Goal: Task Accomplishment & Management: Manage account settings

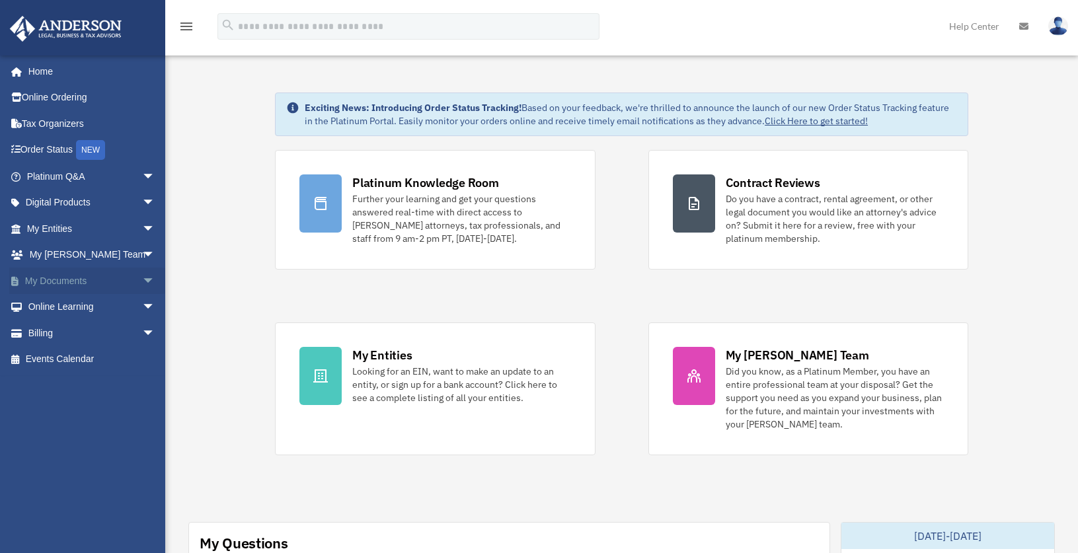
click at [142, 280] on span "arrow_drop_down" at bounding box center [155, 281] width 26 height 27
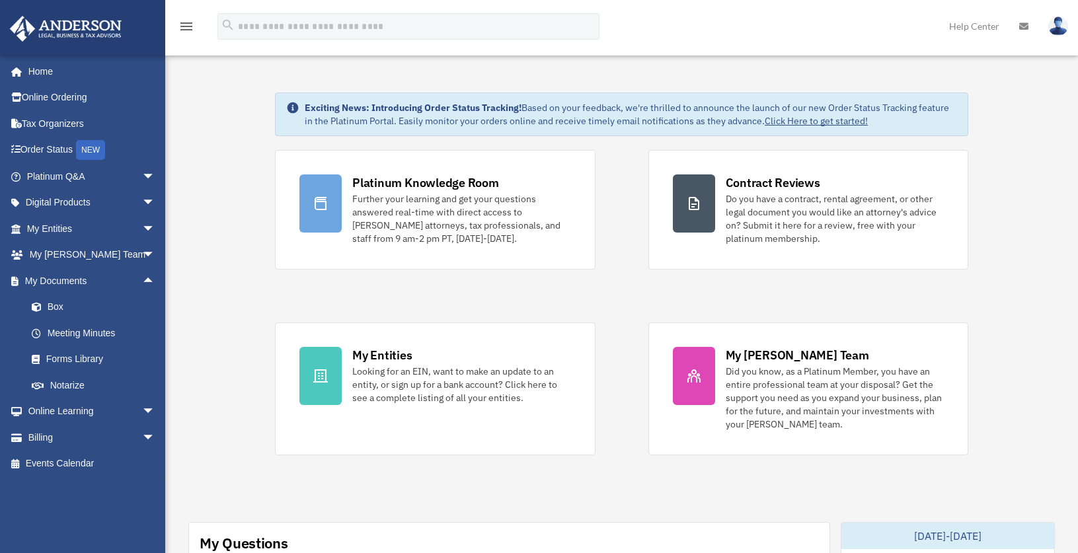
click at [1025, 33] on link at bounding box center [1023, 26] width 29 height 52
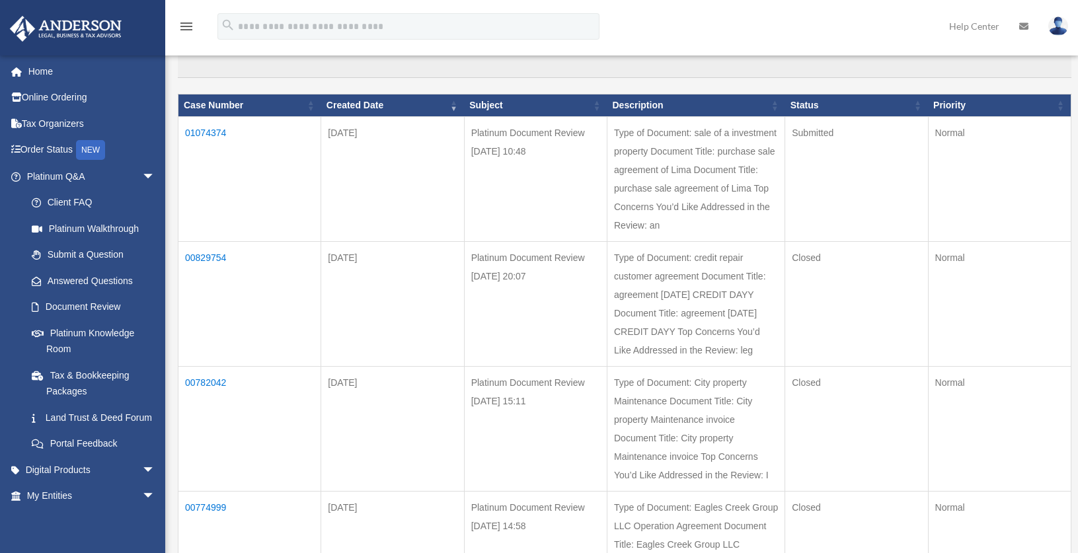
scroll to position [132, 0]
click at [679, 210] on td "Type of Document: sale of a investment property Document Title: purchase sale a…" at bounding box center [696, 178] width 178 height 125
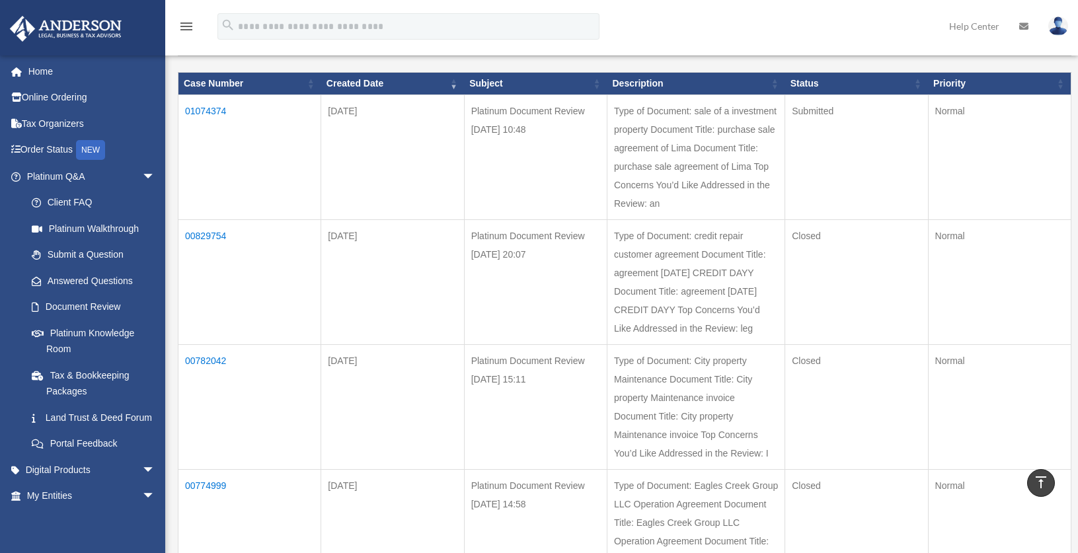
scroll to position [66, 0]
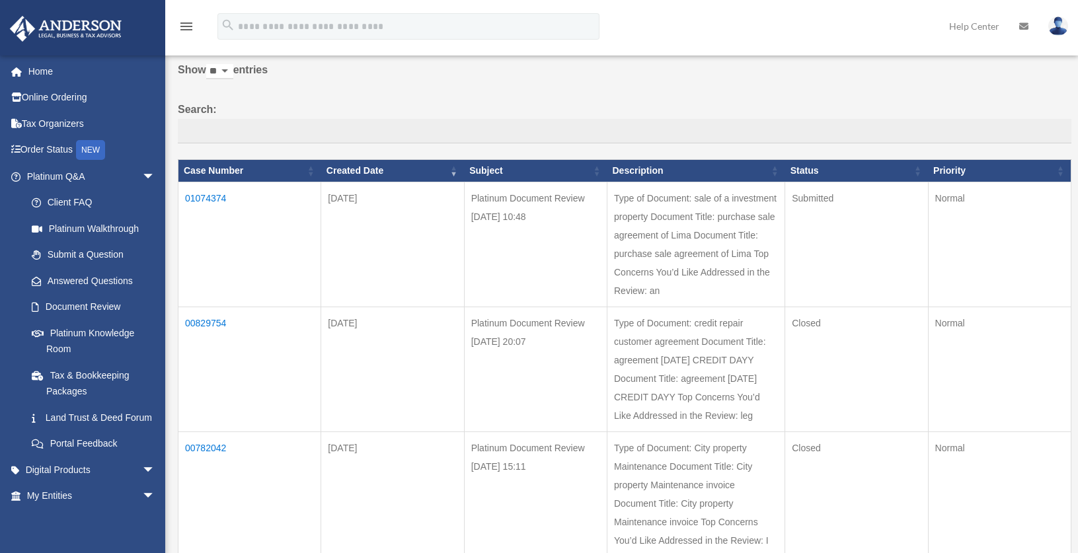
click at [216, 195] on td "01074374" at bounding box center [249, 244] width 143 height 125
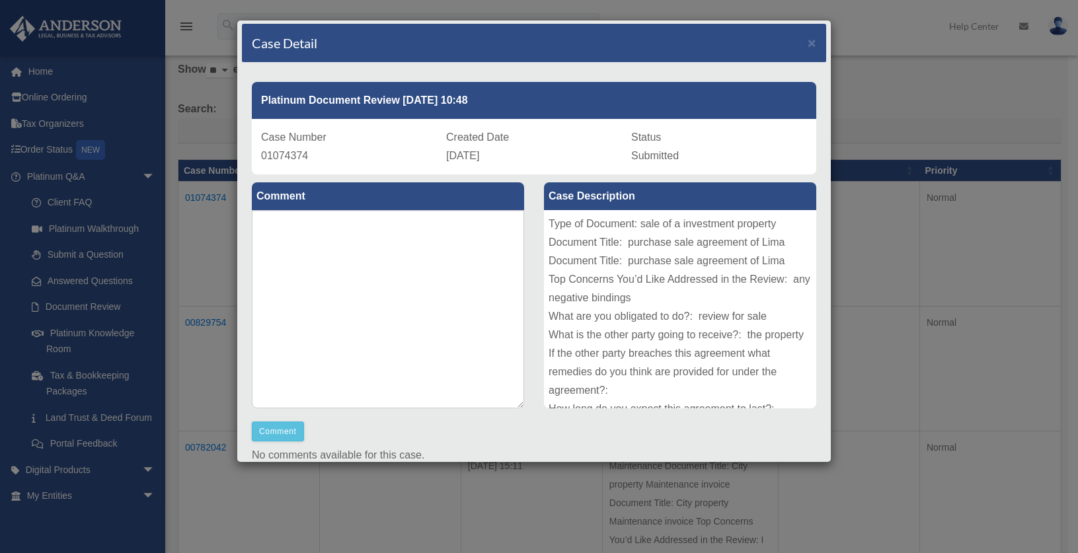
scroll to position [0, 0]
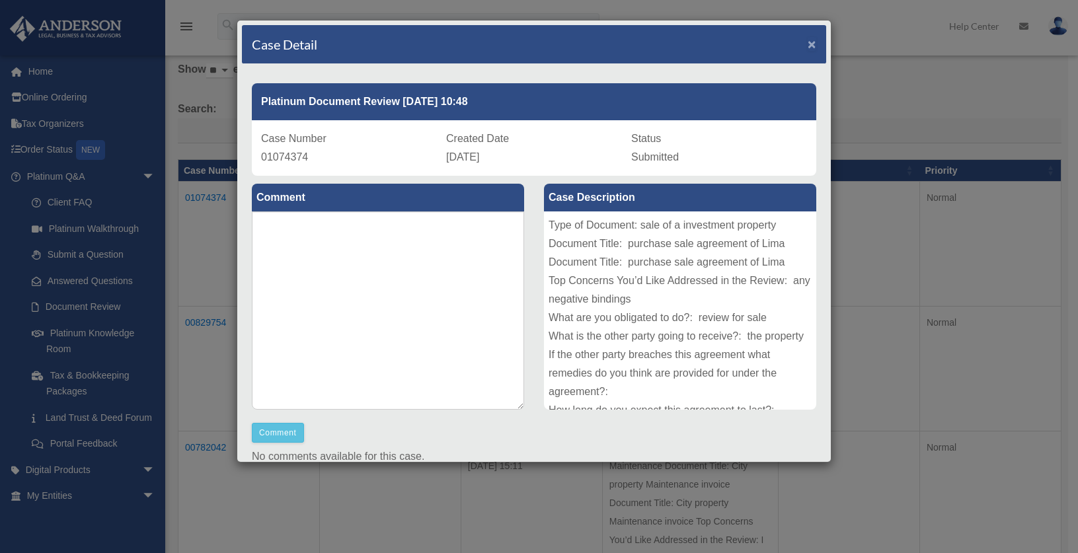
click at [808, 44] on span "×" at bounding box center [812, 43] width 9 height 15
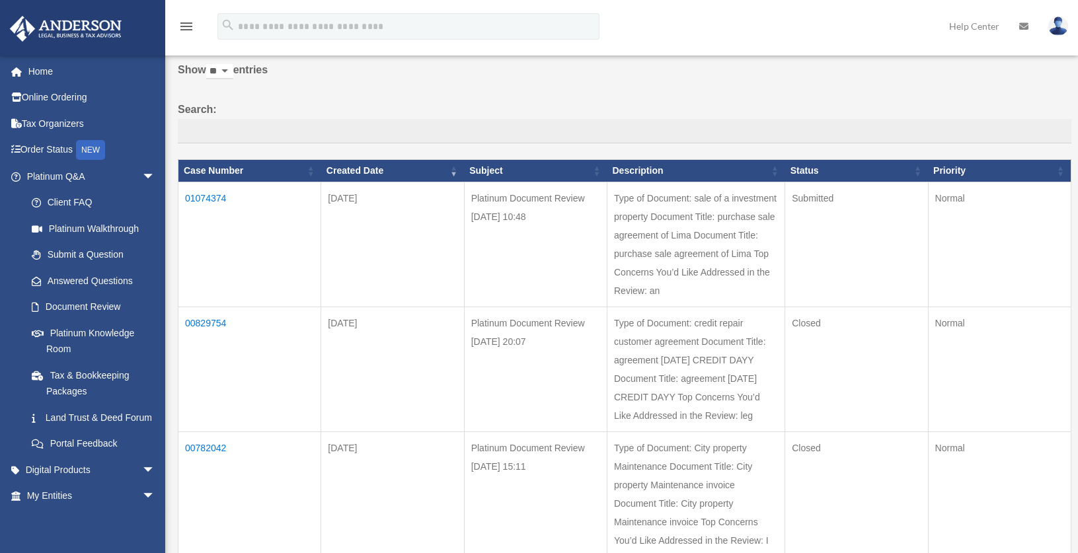
click at [1061, 27] on img at bounding box center [1058, 26] width 20 height 19
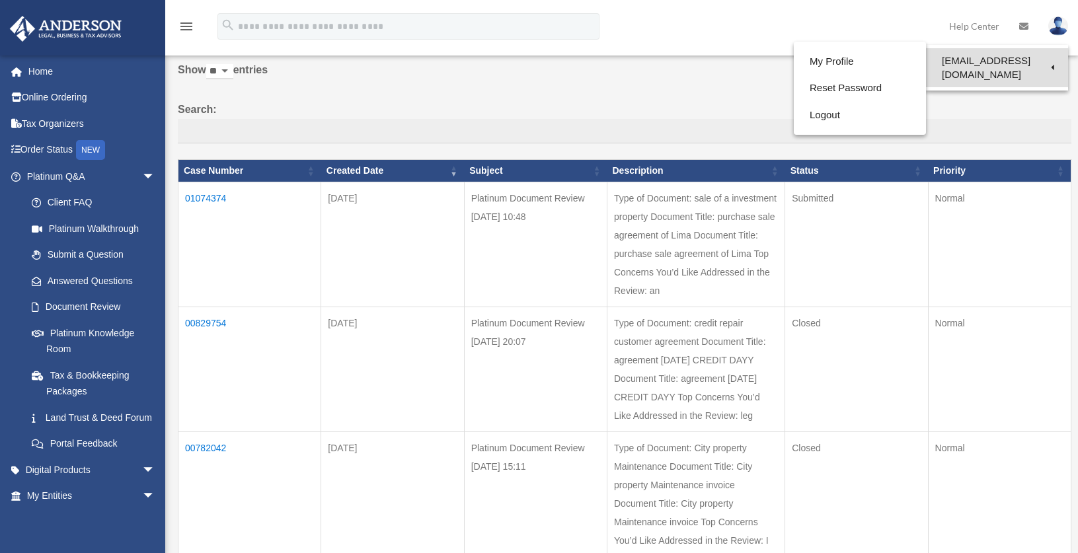
click at [973, 59] on link "[EMAIL_ADDRESS][DOMAIN_NAME]" at bounding box center [997, 67] width 142 height 39
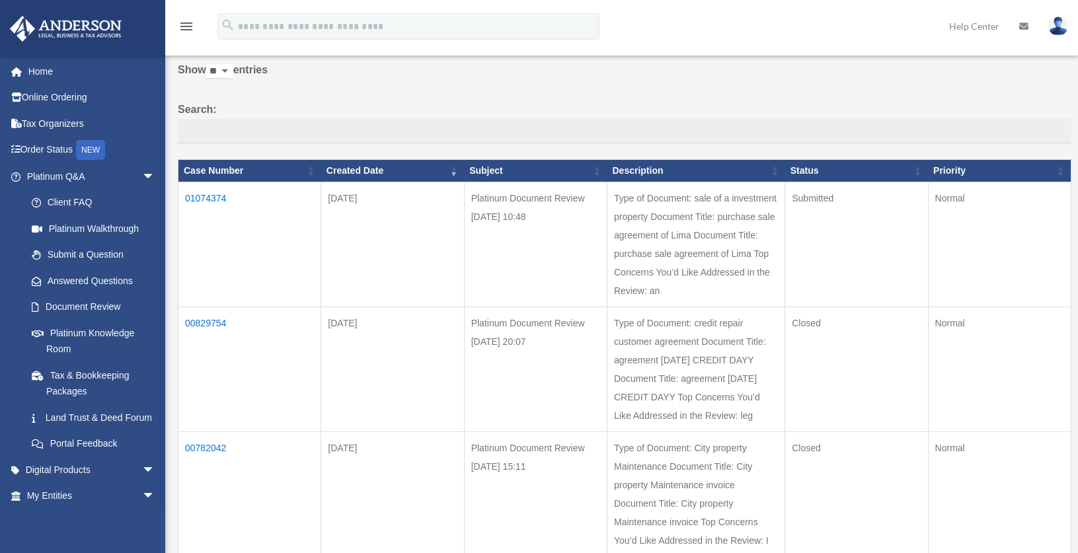
click at [1057, 24] on img at bounding box center [1058, 26] width 20 height 19
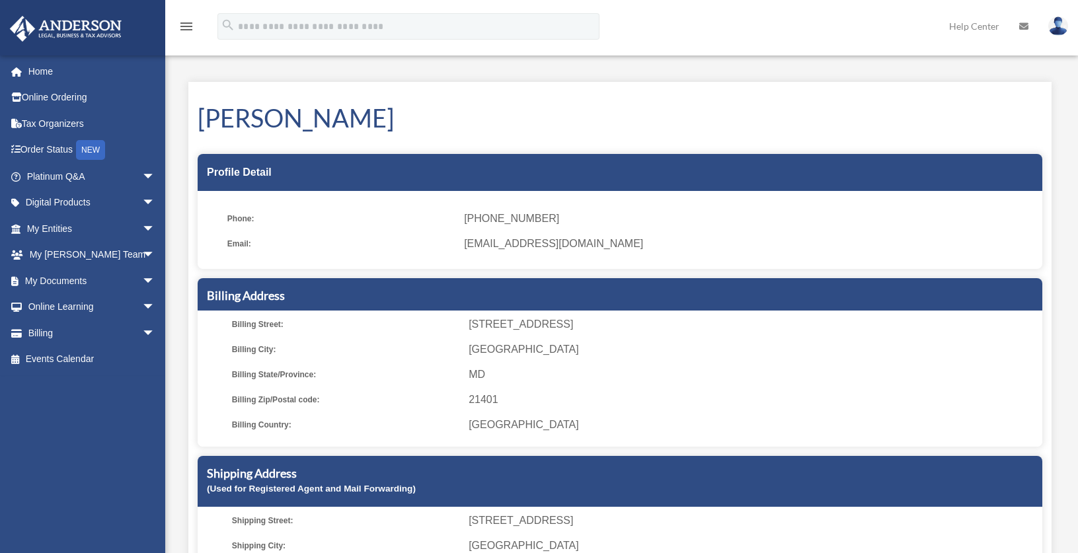
click at [1061, 26] on img at bounding box center [1058, 26] width 20 height 19
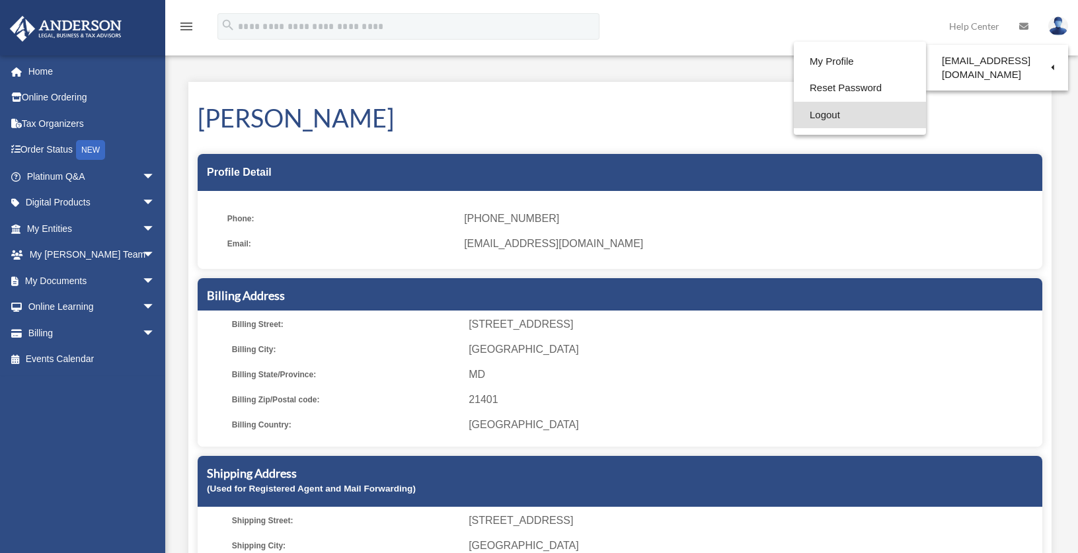
click at [810, 116] on link "Logout" at bounding box center [860, 115] width 132 height 27
